Goal: Check status

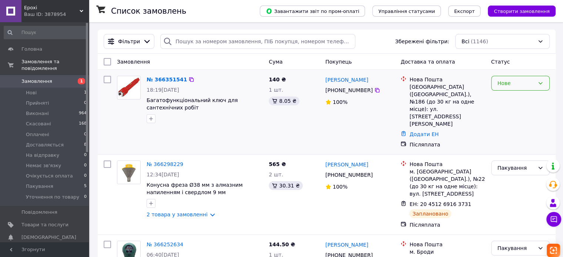
click at [540, 81] on icon at bounding box center [540, 83] width 6 height 6
click at [524, 99] on li "Прийнято" at bounding box center [520, 99] width 58 height 13
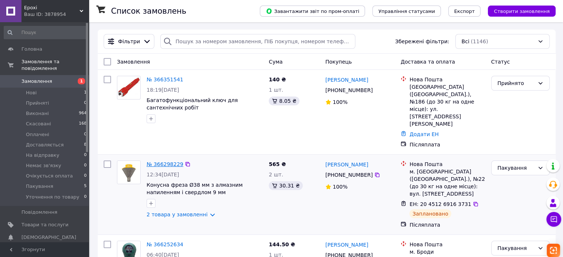
click at [172, 161] on link "№ 366298229" at bounding box center [164, 164] width 37 height 6
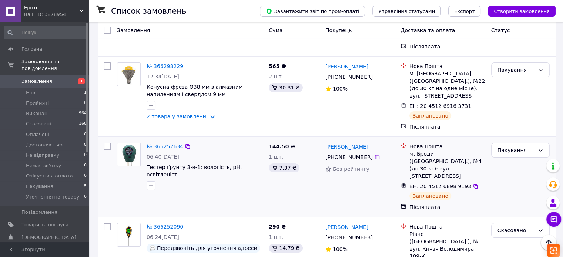
scroll to position [111, 0]
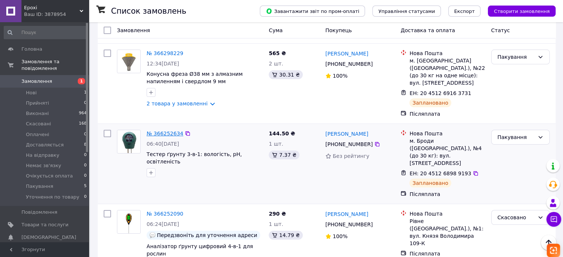
click at [159, 131] on link "№ 366252634" at bounding box center [164, 134] width 37 height 6
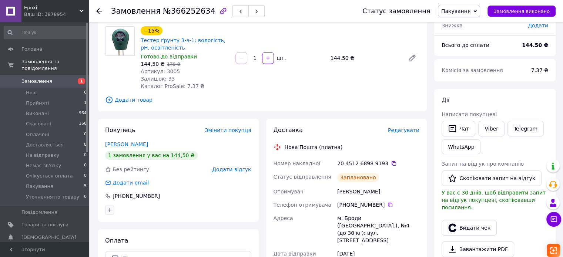
scroll to position [37, 0]
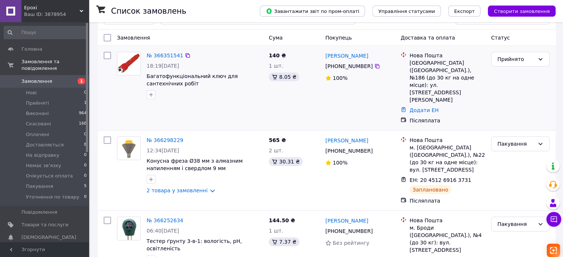
scroll to position [37, 0]
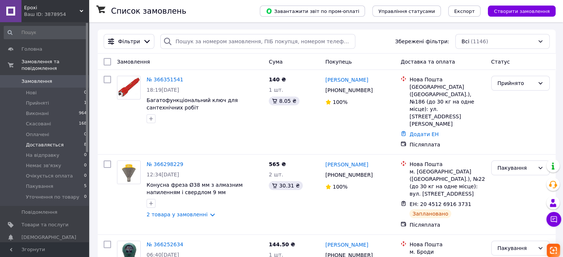
click at [51, 142] on span "Доставляється" at bounding box center [45, 145] width 38 height 7
